Goal: Find specific page/section: Find specific page/section

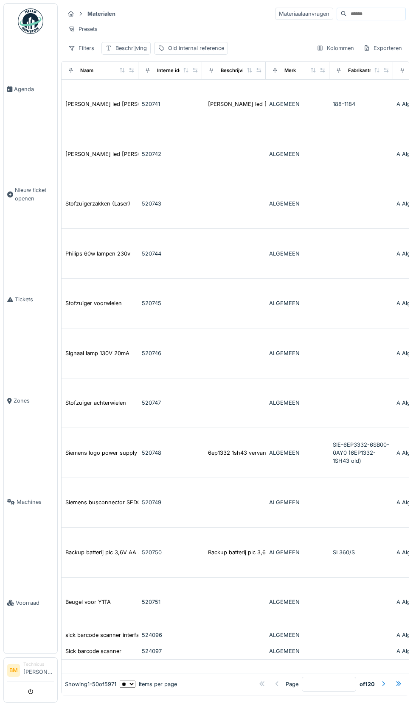
click at [382, 15] on input at bounding box center [375, 14] width 59 height 12
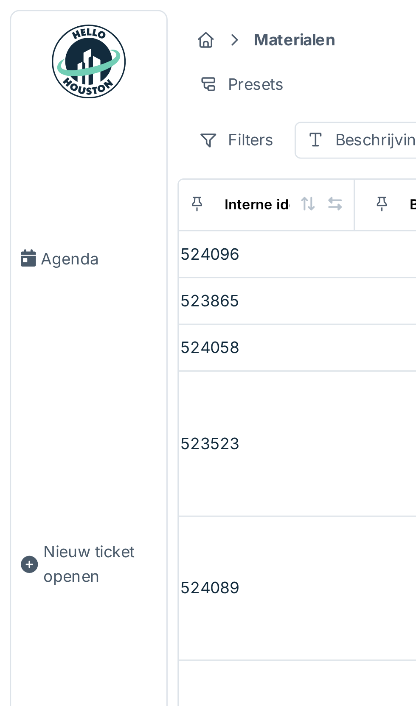
scroll to position [0, 239]
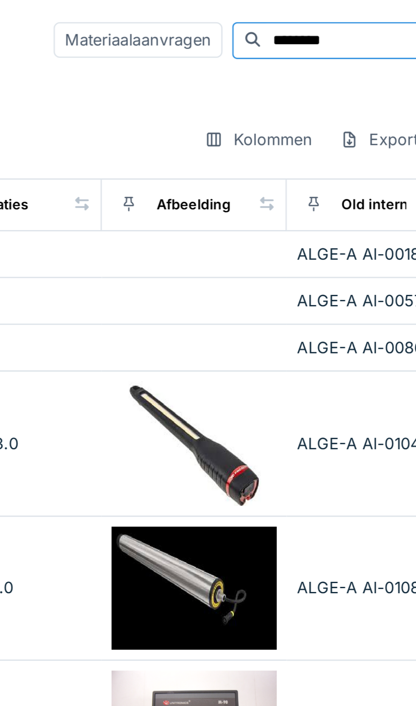
click at [347, 12] on input "********" at bounding box center [365, 14] width 59 height 12
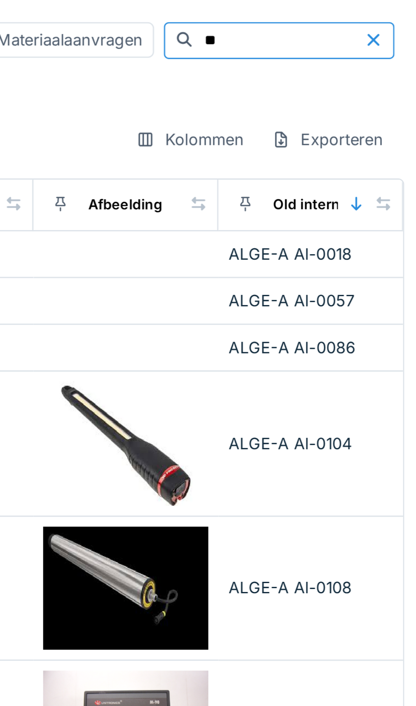
type input "*"
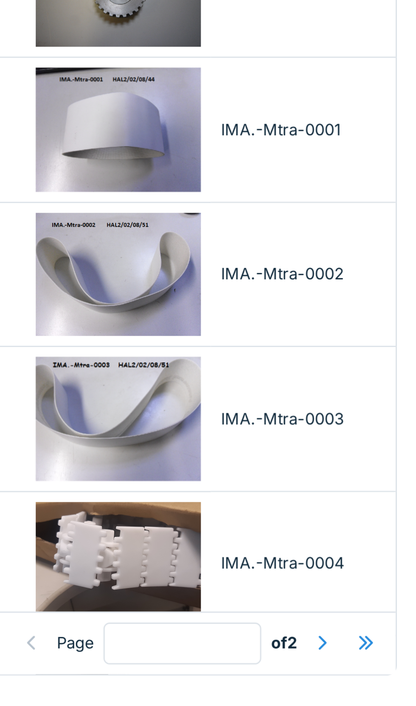
type input "**********"
click at [379, 686] on div at bounding box center [382, 685] width 7 height 8
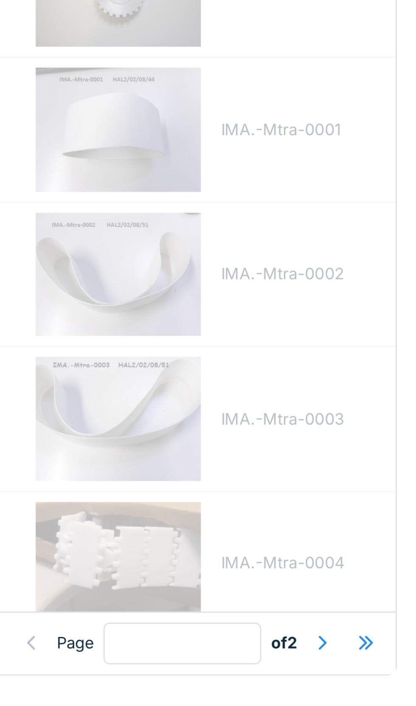
type input "*"
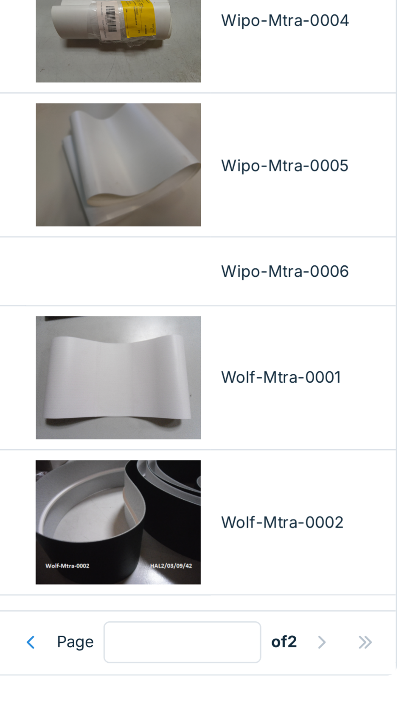
click at [382, 685] on div at bounding box center [382, 685] width 7 height 8
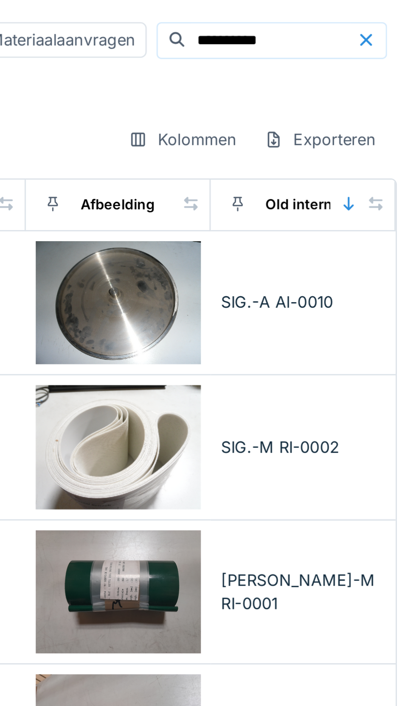
scroll to position [0, 0]
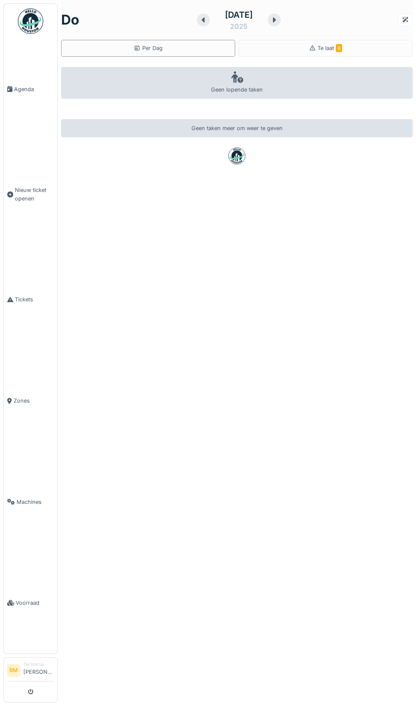
click at [44, 607] on span "Voorraad" at bounding box center [35, 603] width 38 height 8
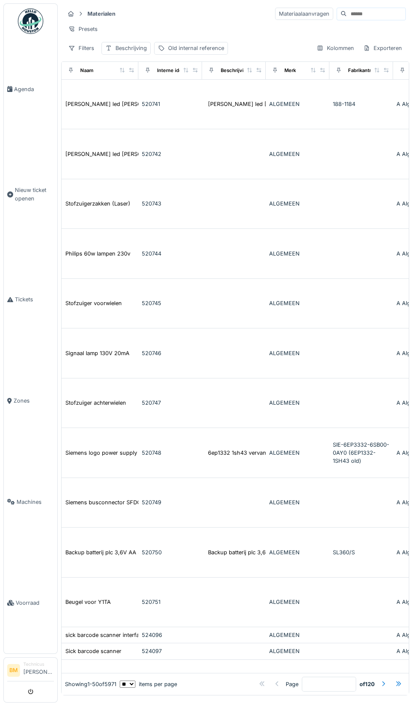
click at [369, 14] on input at bounding box center [375, 14] width 59 height 12
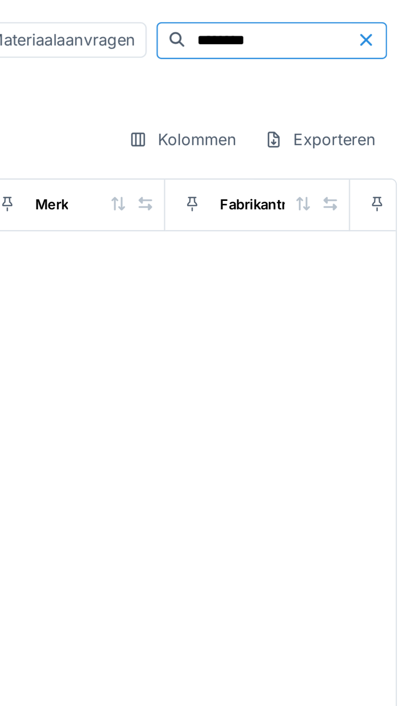
click at [355, 13] on input "********" at bounding box center [365, 14] width 59 height 12
type input "*"
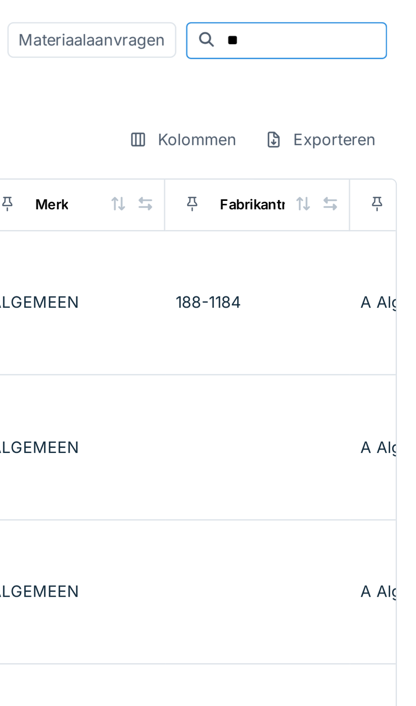
type input "*"
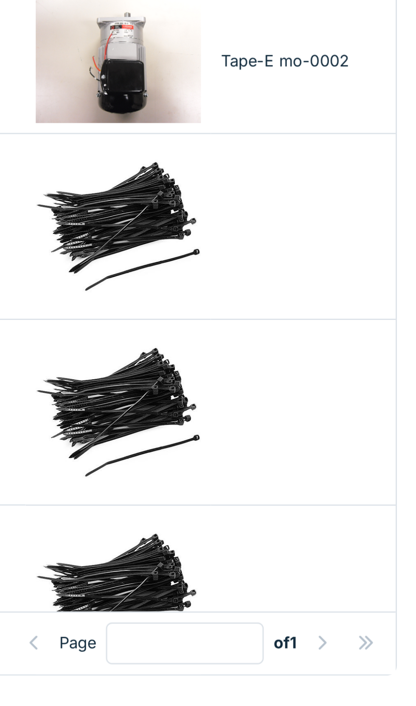
scroll to position [0, 239]
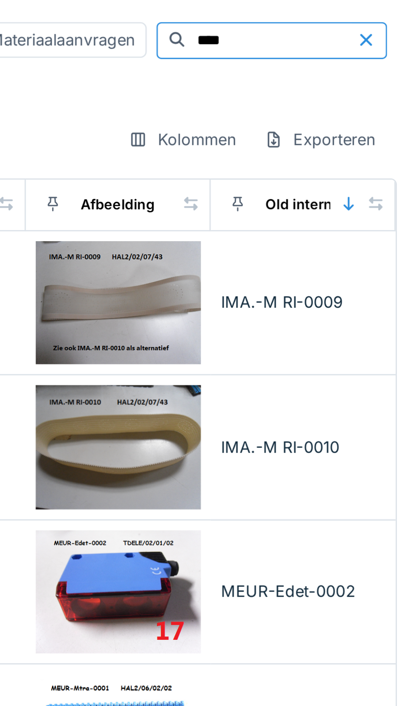
click at [343, 13] on input "****" at bounding box center [365, 14] width 59 height 12
type input "*"
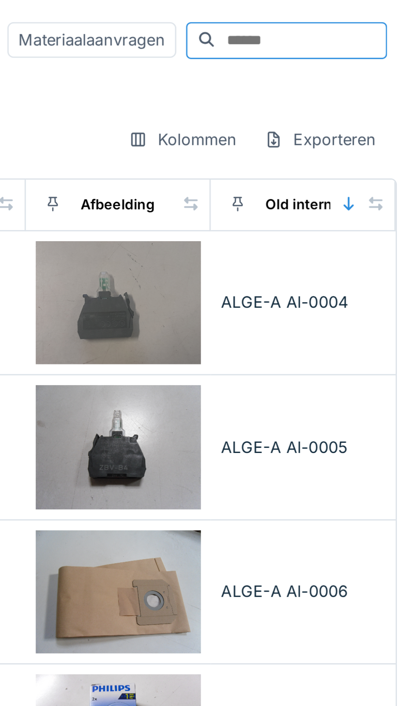
click at [353, 12] on input at bounding box center [375, 14] width 59 height 12
click at [352, 15] on input at bounding box center [375, 14] width 59 height 12
click at [348, 14] on input at bounding box center [375, 14] width 59 height 12
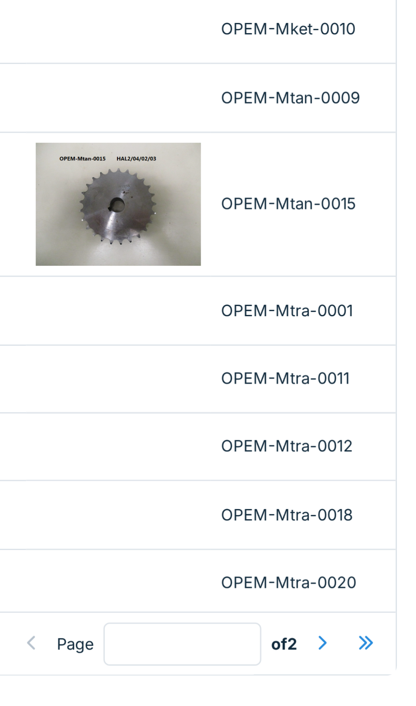
scroll to position [1610, 239]
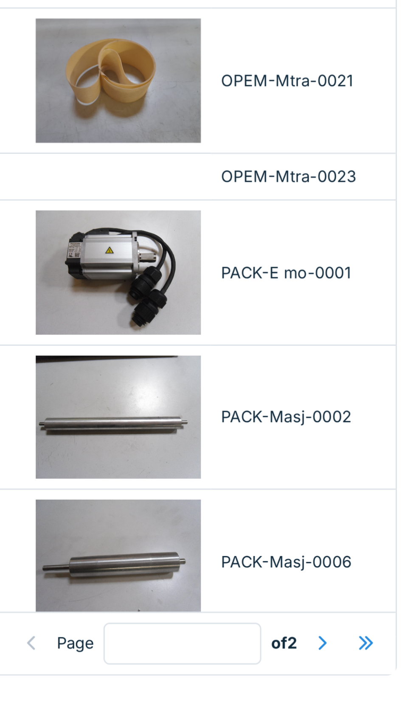
type input "*******"
click at [383, 684] on div at bounding box center [382, 685] width 7 height 8
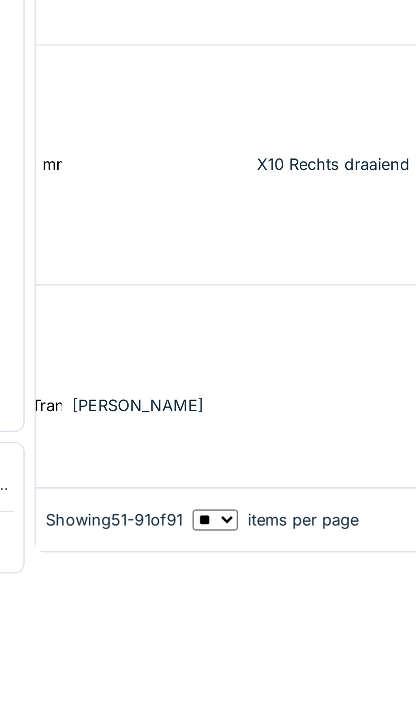
scroll to position [1101, 239]
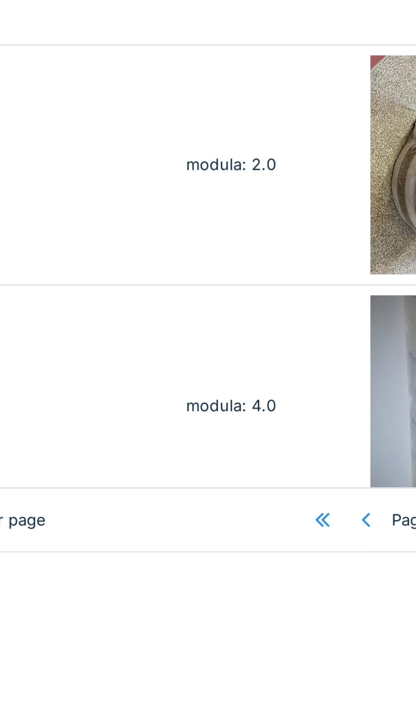
click at [280, 689] on div at bounding box center [283, 685] width 7 height 8
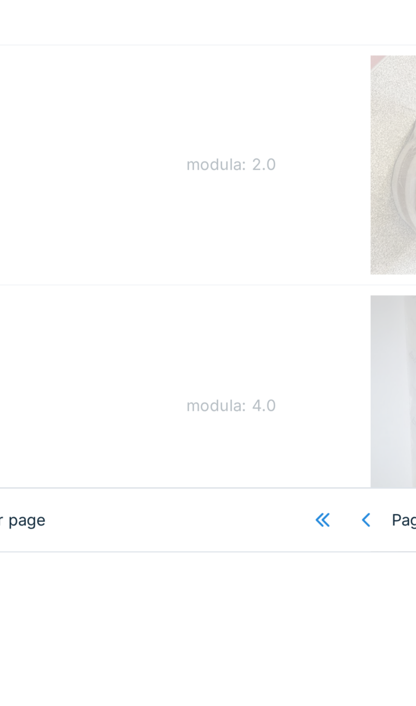
type input "*"
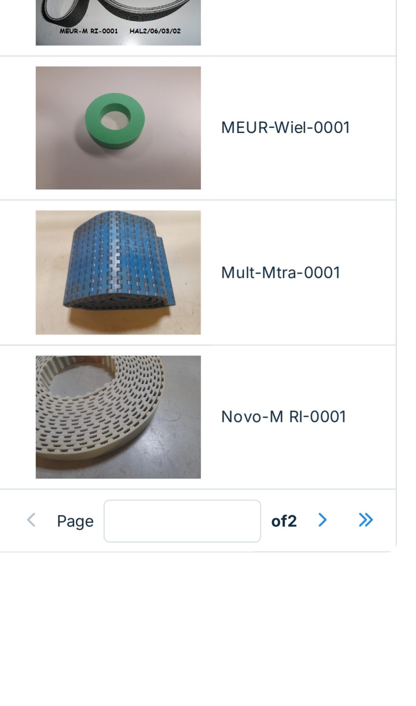
scroll to position [604, 239]
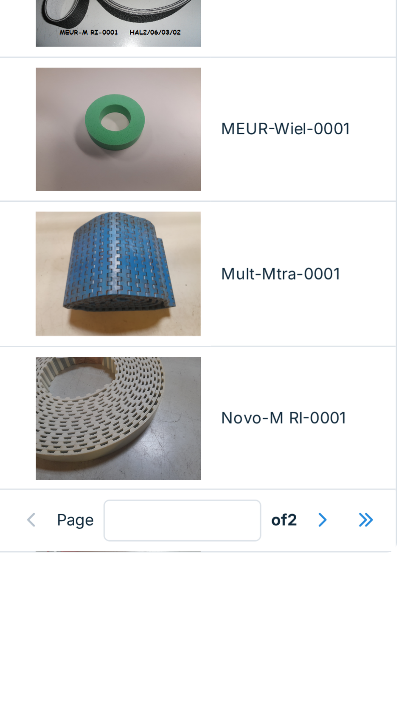
click at [367, 596] on div "Mult-Mtra-0001" at bounding box center [376, 600] width 57 height 8
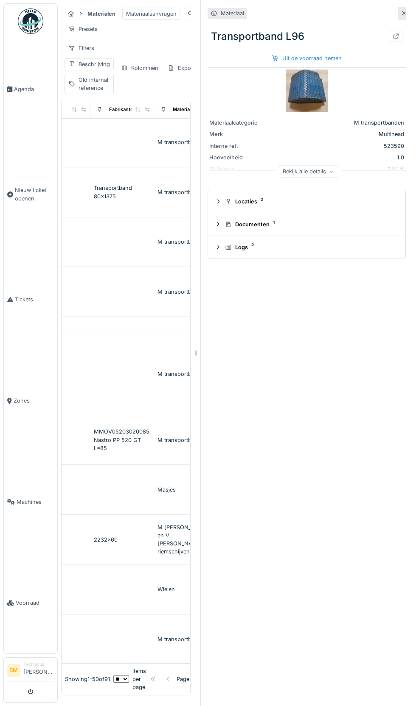
click at [275, 202] on div "Locaties 2" at bounding box center [310, 202] width 170 height 8
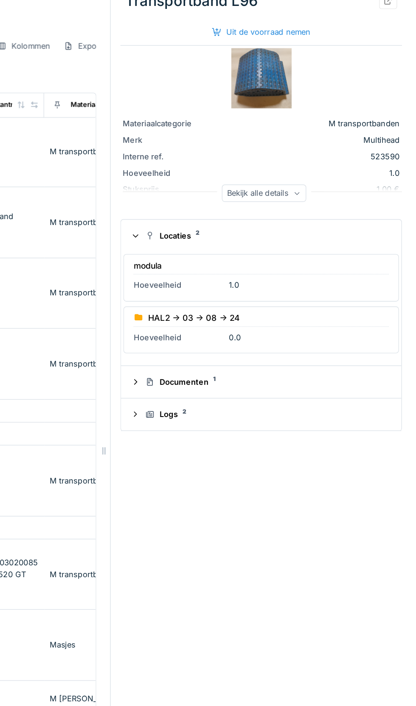
click at [265, 308] on div "Documenten 1" at bounding box center [310, 305] width 170 height 8
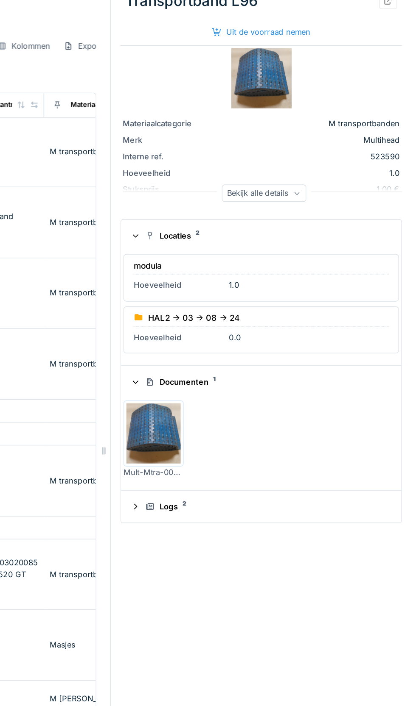
click at [251, 393] on div "Logs 2" at bounding box center [310, 392] width 170 height 8
